Goal: Use online tool/utility: Utilize a website feature to perform a specific function

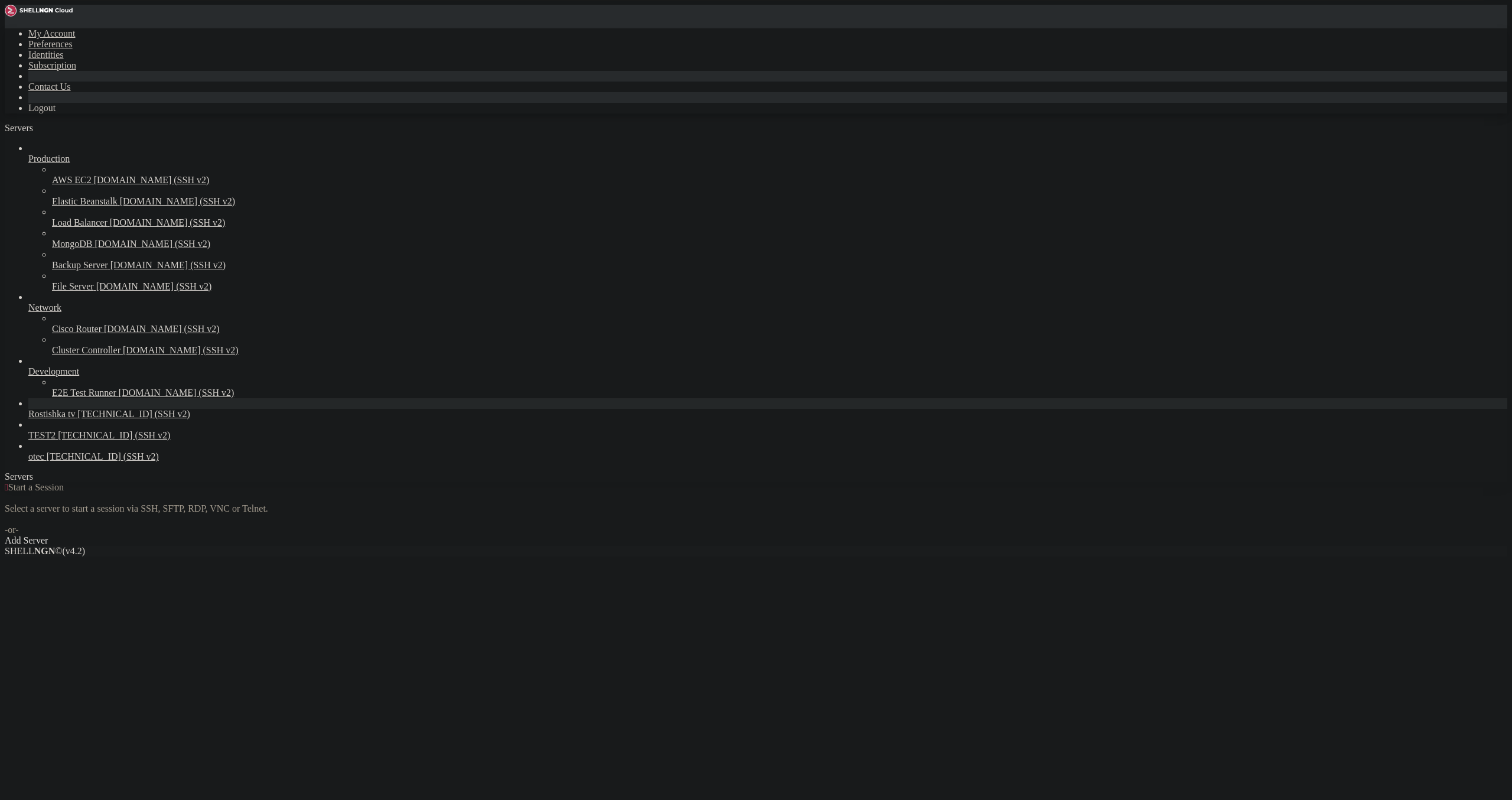
click at [76, 419] on span "Rostishka tv" at bounding box center [52, 414] width 47 height 10
click at [81, 419] on span "[TECHNICAL_ID] (SSH v2)" at bounding box center [134, 414] width 112 height 10
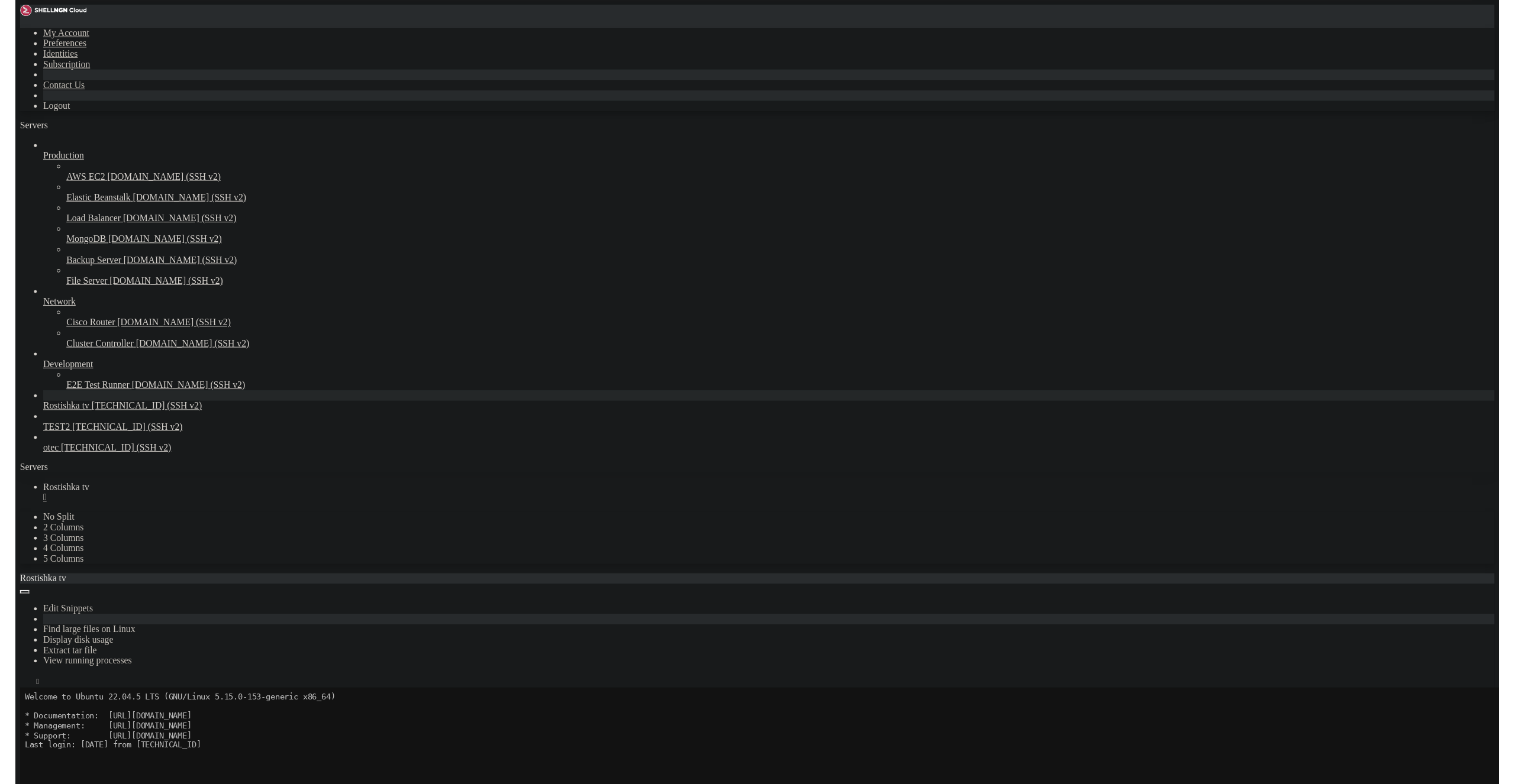
scroll to position [69, 0]
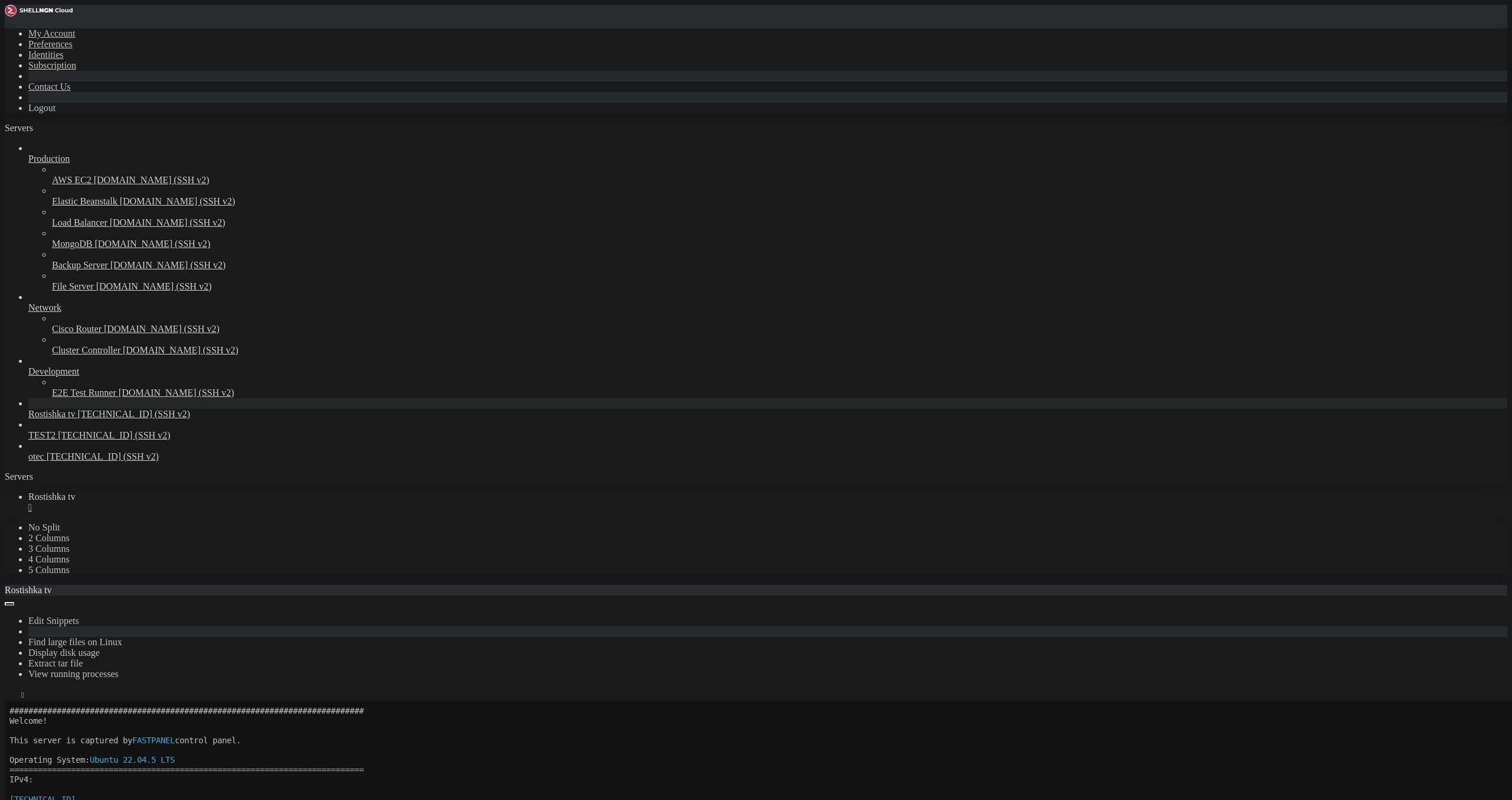
scroll to position [49, 0]
drag, startPoint x: 179, startPoint y: 969, endPoint x: 281, endPoint y: 965, distance: 102.1
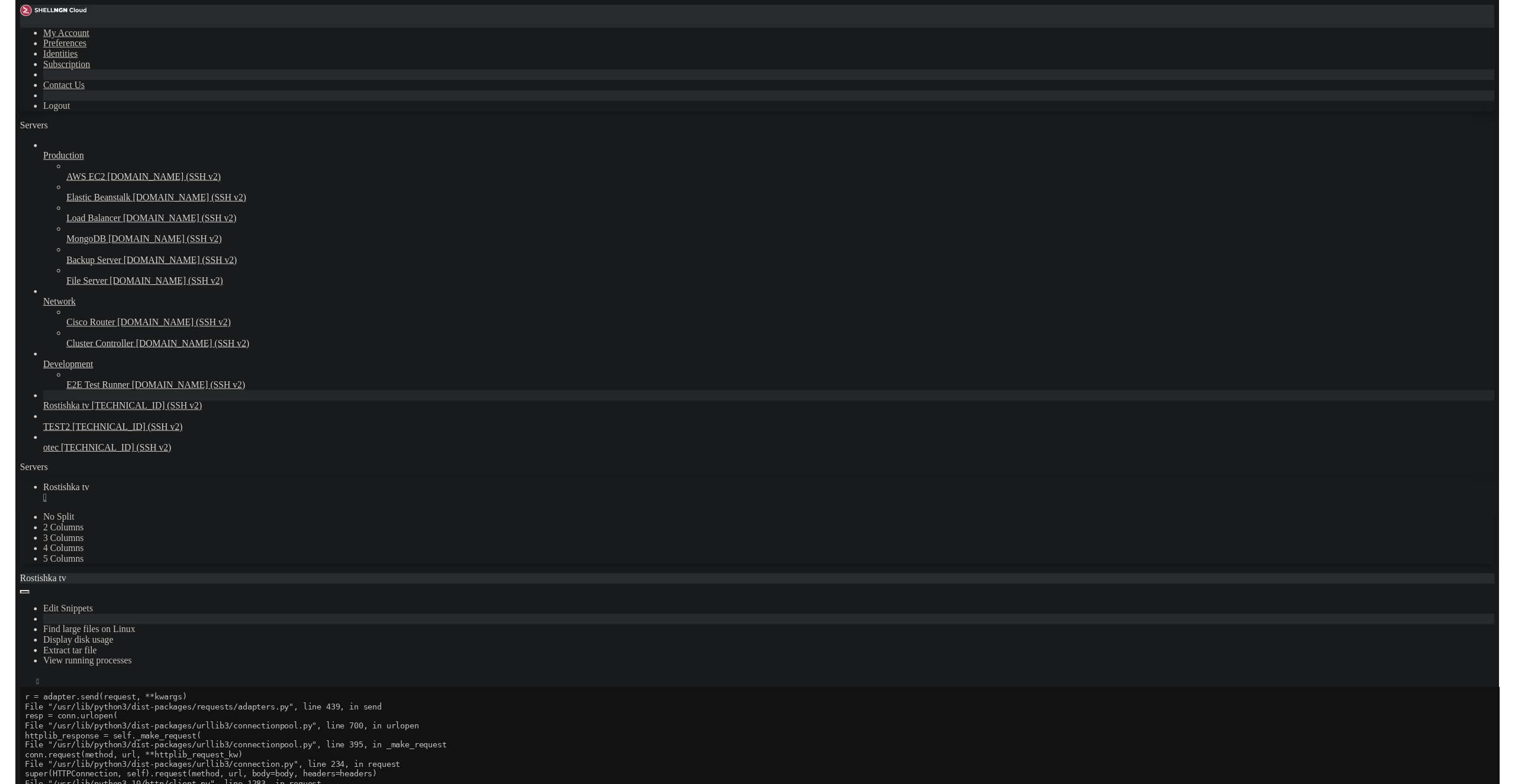
scroll to position [472, 0]
